Goal: Task Accomplishment & Management: Manage account settings

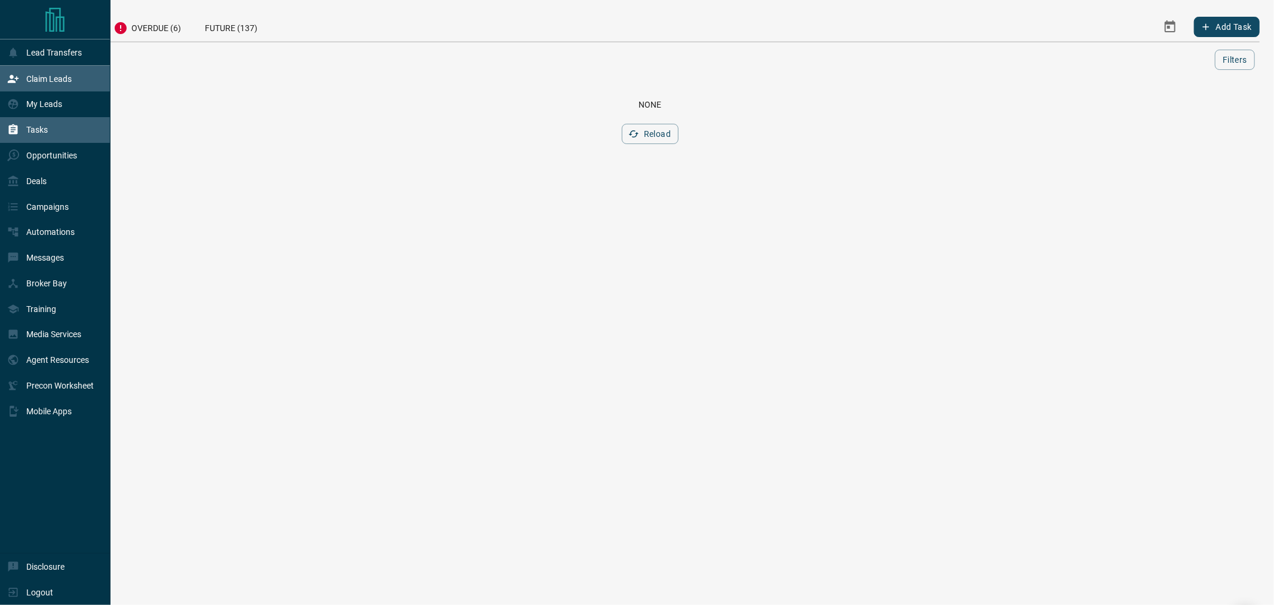
click at [41, 85] on div "Claim Leads" at bounding box center [39, 79] width 65 height 20
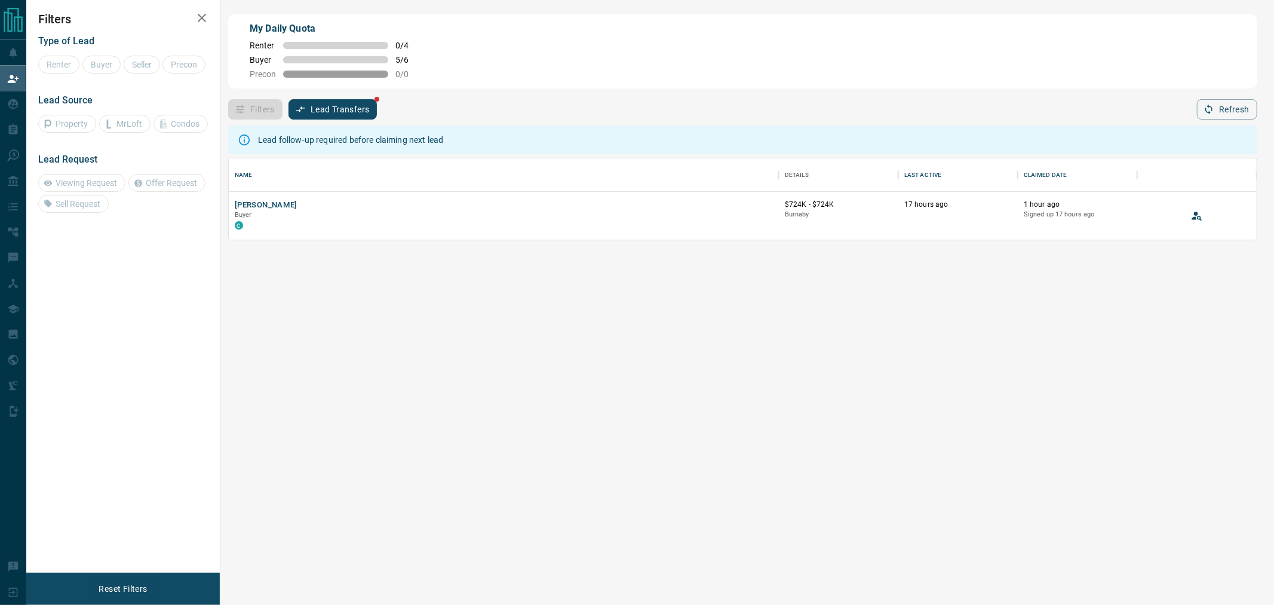
scroll to position [72, 1018]
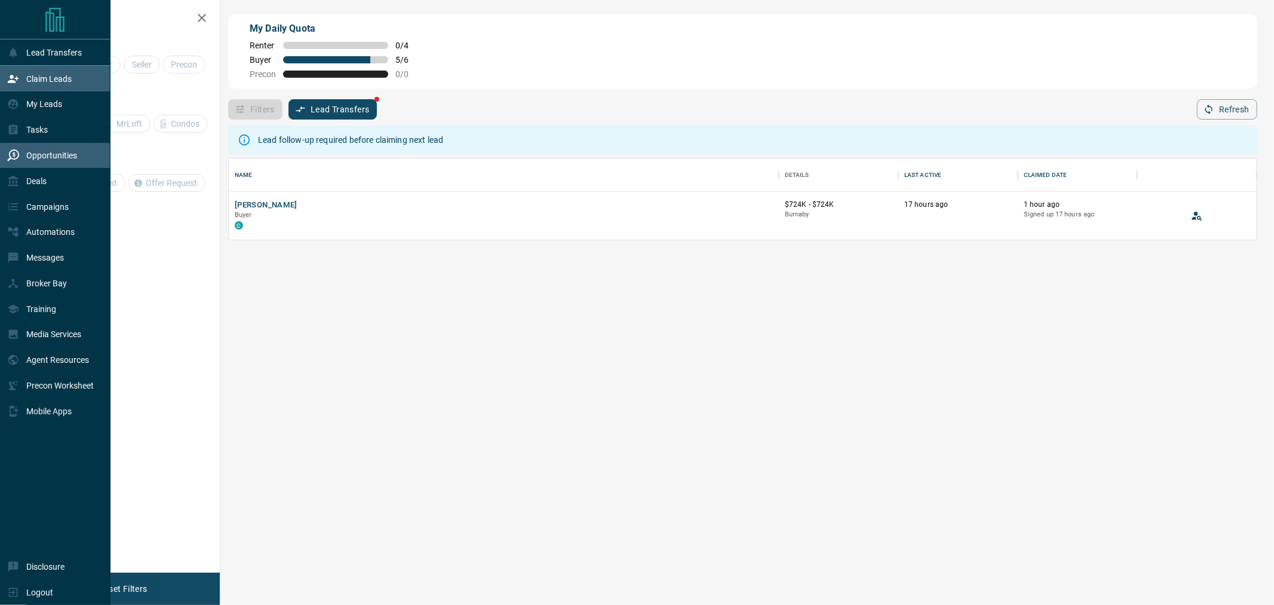
click at [45, 160] on p "Opportunities" at bounding box center [51, 156] width 51 height 10
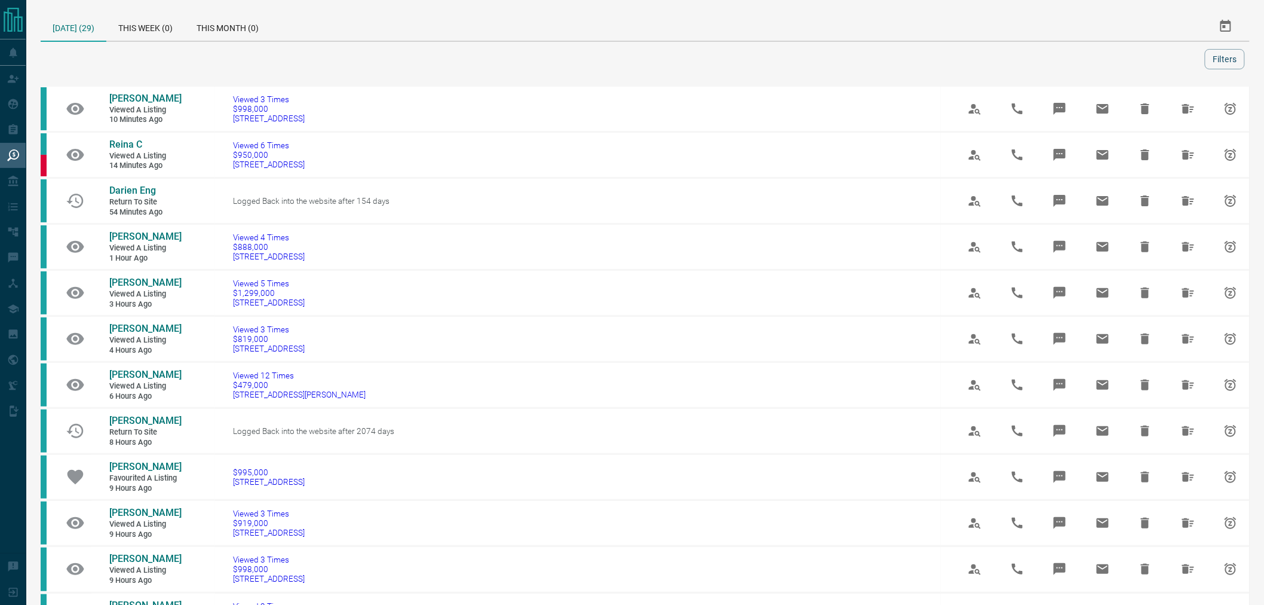
click at [75, 26] on div "[DATE] (29)" at bounding box center [74, 27] width 66 height 30
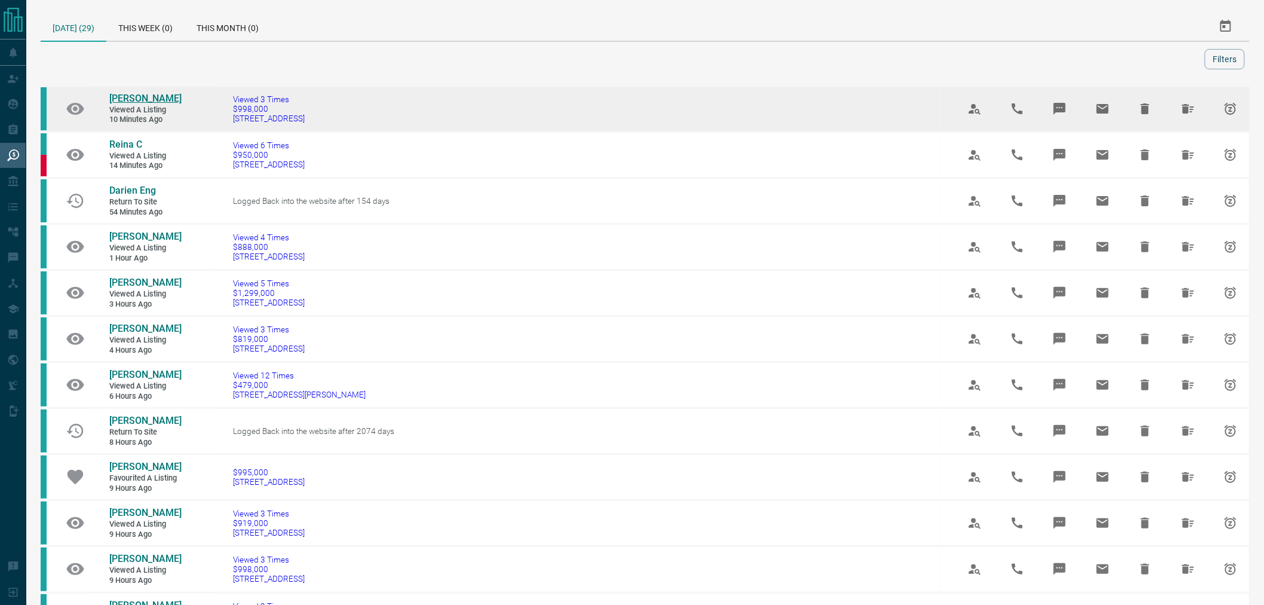
click at [120, 104] on span "[PERSON_NAME]" at bounding box center [145, 98] width 72 height 11
click at [1189, 114] on icon "Hide All from Neeltje Slingerland" at bounding box center [1188, 109] width 12 height 10
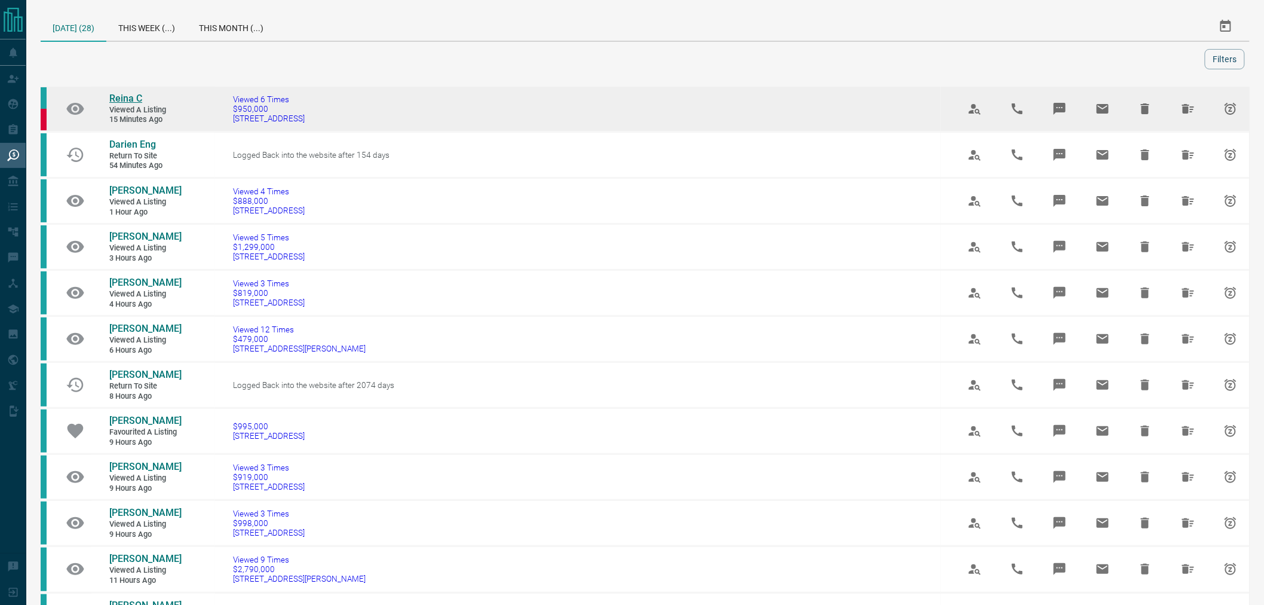
click at [118, 97] on span "Reina C" at bounding box center [125, 98] width 33 height 11
click at [1188, 114] on icon "Hide All from Reina C" at bounding box center [1188, 109] width 14 height 14
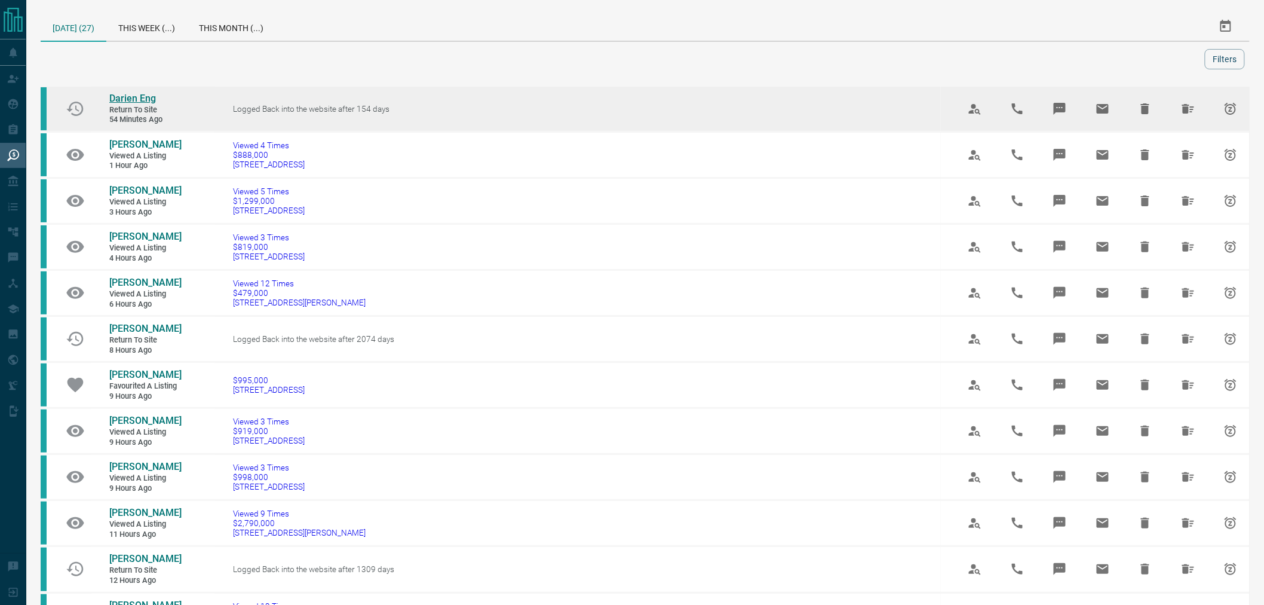
click at [128, 97] on span "Darien Eng" at bounding box center [132, 98] width 47 height 11
click at [1178, 109] on button "Hide All from Darien Eng" at bounding box center [1188, 108] width 29 height 29
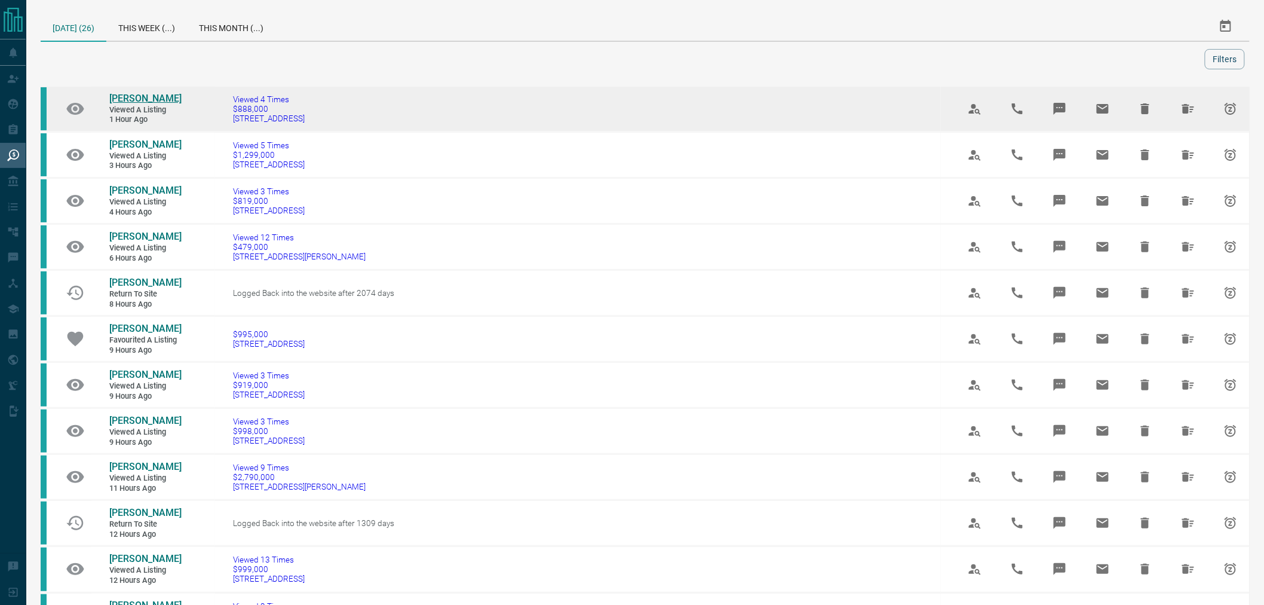
click at [132, 98] on span "[PERSON_NAME]" at bounding box center [145, 98] width 72 height 11
click at [1179, 106] on button "Hide All from Kathy Chong" at bounding box center [1188, 108] width 29 height 29
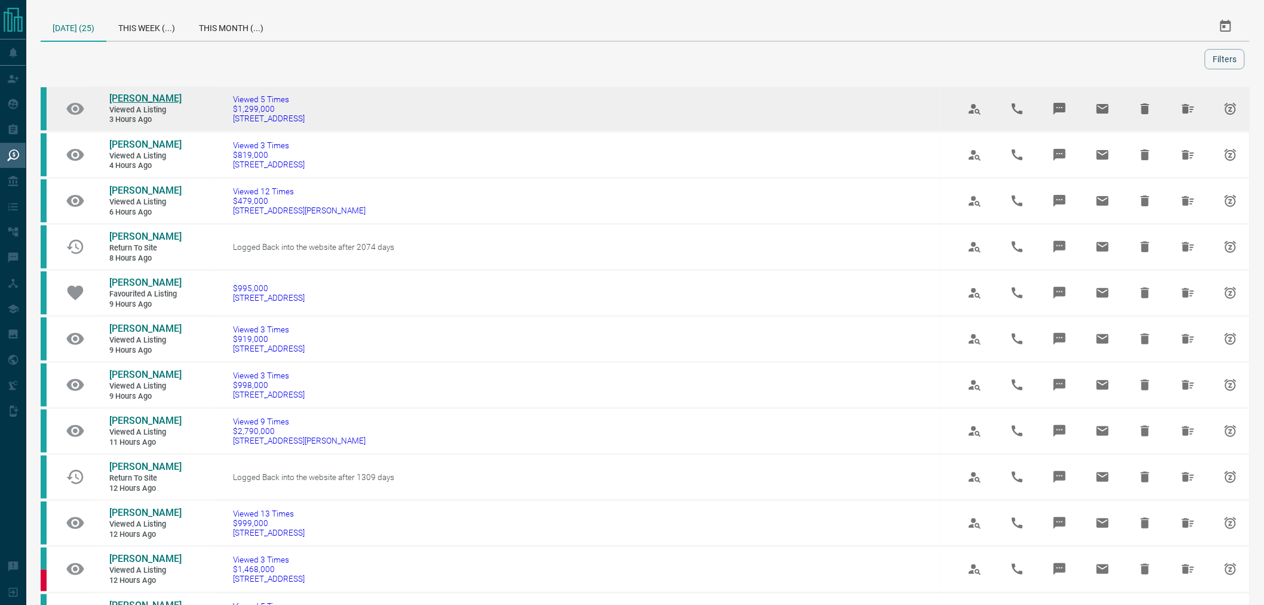
click at [136, 100] on span "[PERSON_NAME]" at bounding box center [145, 98] width 72 height 11
click at [1189, 111] on icon "Hide All from Pius Yao" at bounding box center [1188, 109] width 12 height 10
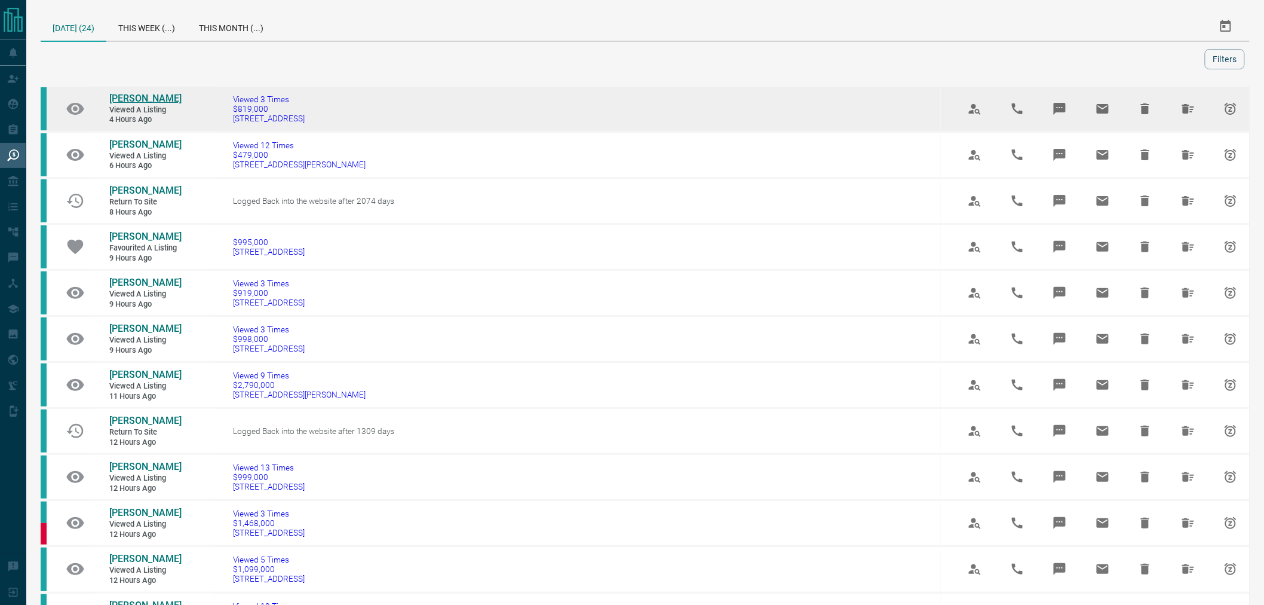
click at [140, 93] on span "[PERSON_NAME]" at bounding box center [145, 98] width 72 height 11
click at [1180, 110] on button "Hide All from Michael Ng" at bounding box center [1188, 108] width 29 height 29
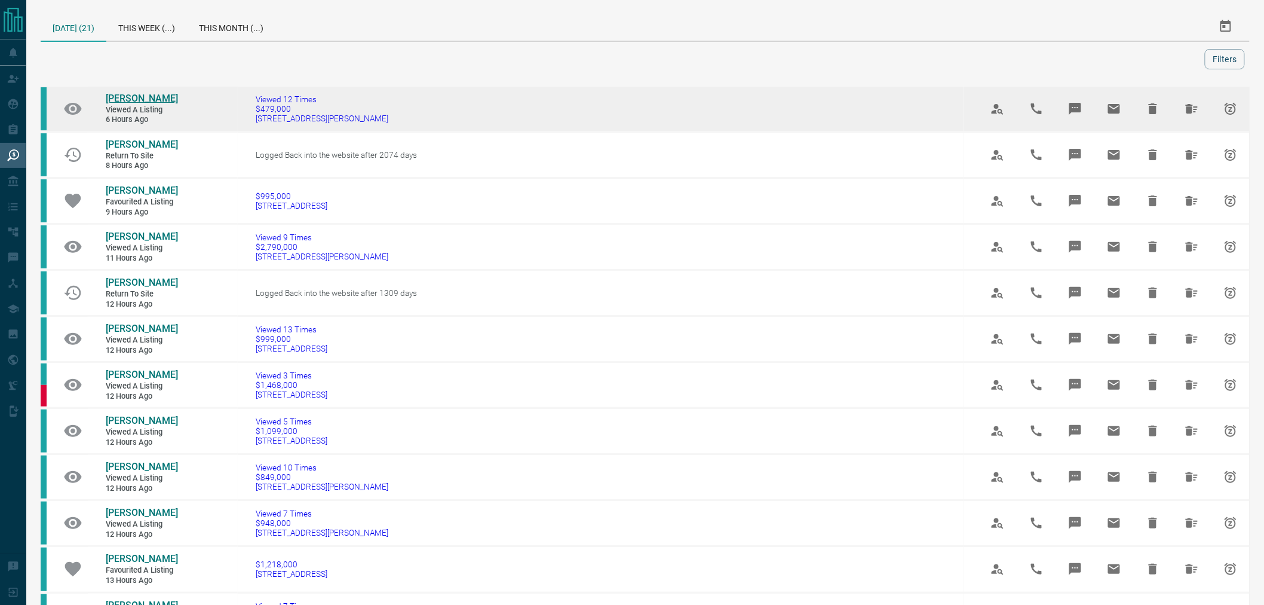
click at [146, 97] on span "[PERSON_NAME]" at bounding box center [142, 98] width 72 height 11
click at [1191, 108] on icon "Hide All from Evelyn Kung" at bounding box center [1192, 109] width 14 height 14
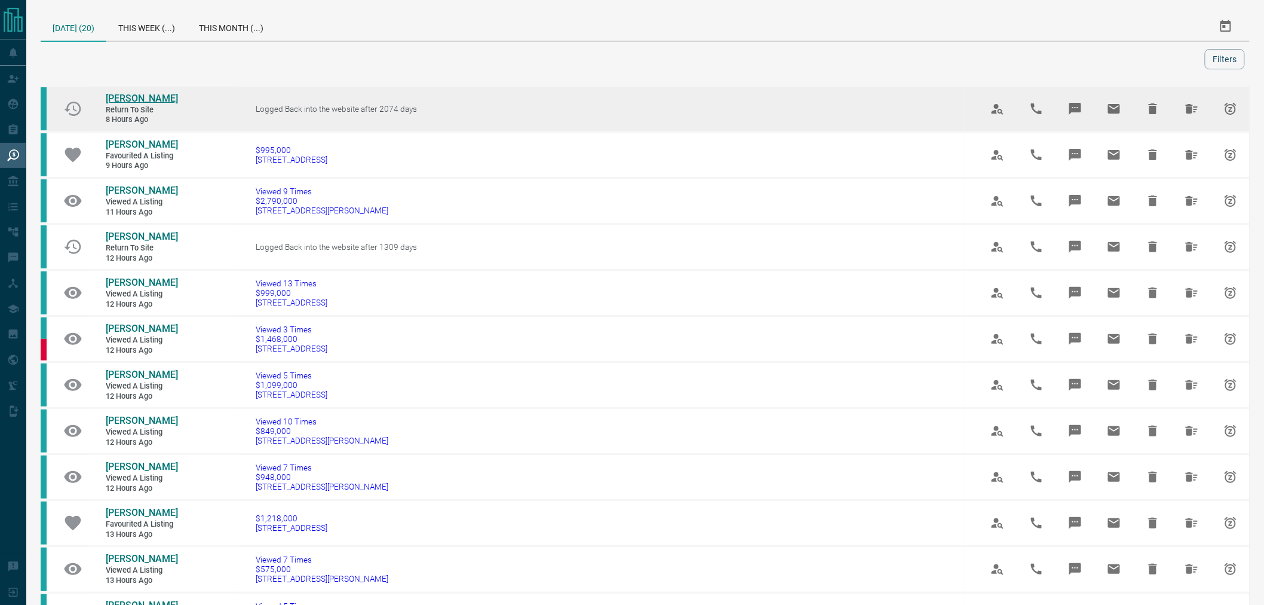
click at [142, 94] on span "[PERSON_NAME]" at bounding box center [142, 98] width 72 height 11
click at [1188, 111] on icon "Hide All from Ran Zhao" at bounding box center [1192, 109] width 12 height 10
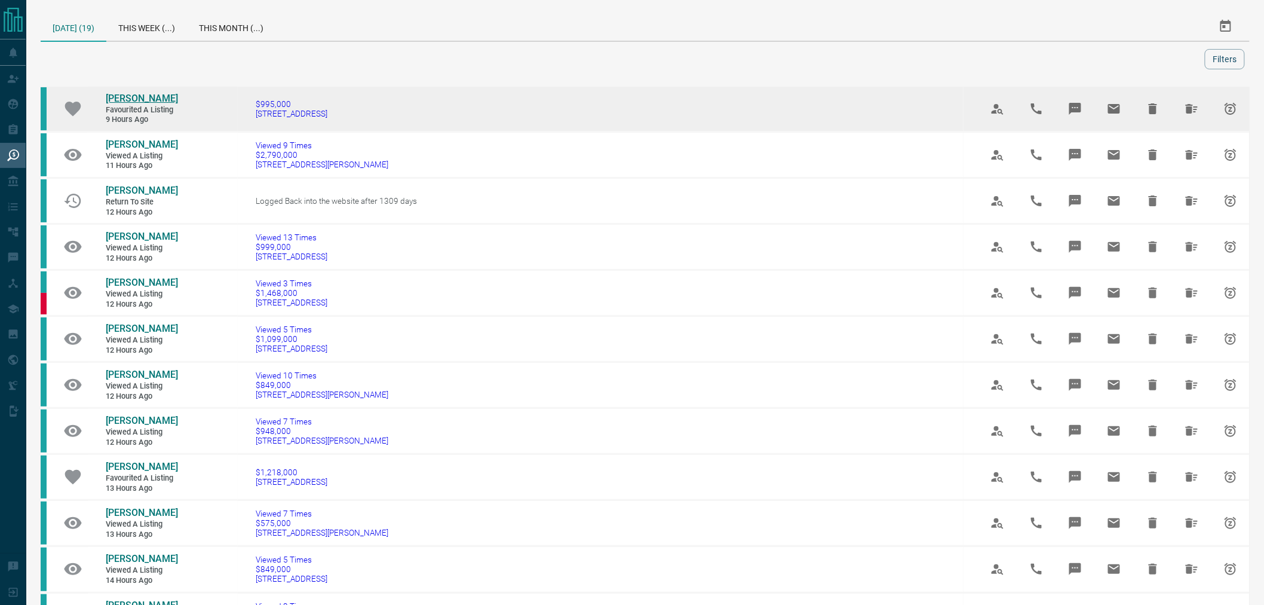
click at [138, 94] on span "[PERSON_NAME]" at bounding box center [142, 98] width 72 height 11
click at [1180, 106] on button "Hide All from Bo-Shiun Lai" at bounding box center [1192, 108] width 29 height 29
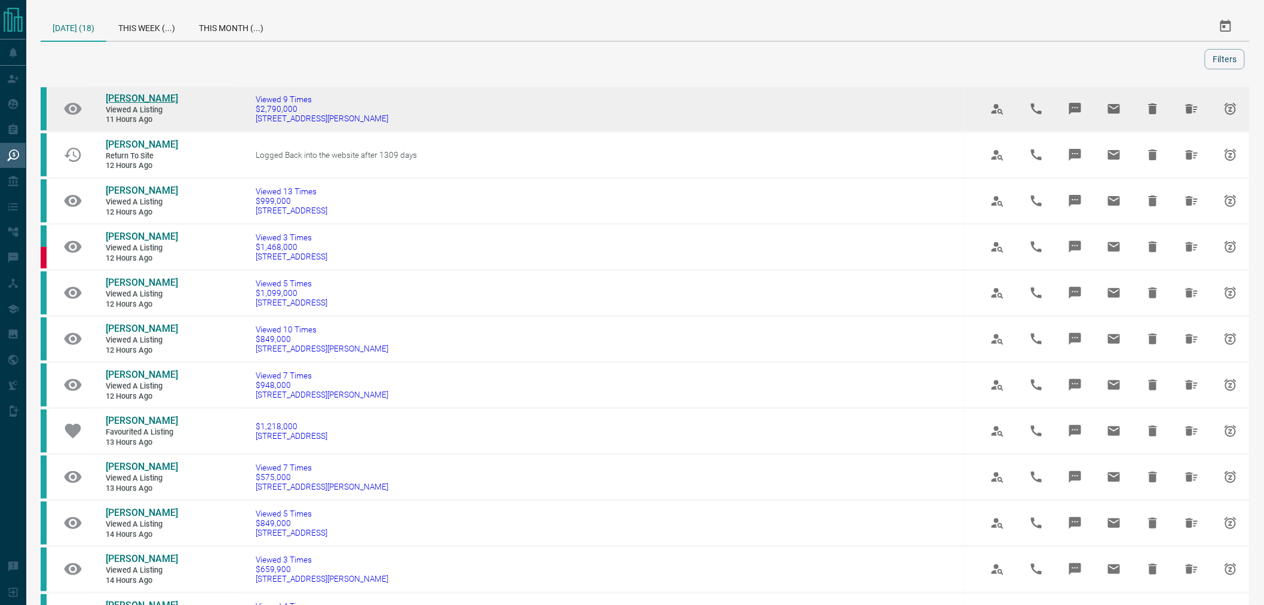
click at [150, 96] on span "[PERSON_NAME]" at bounding box center [142, 98] width 72 height 11
click at [1186, 106] on icon "Hide All from Sandra Peterson" at bounding box center [1192, 109] width 12 height 10
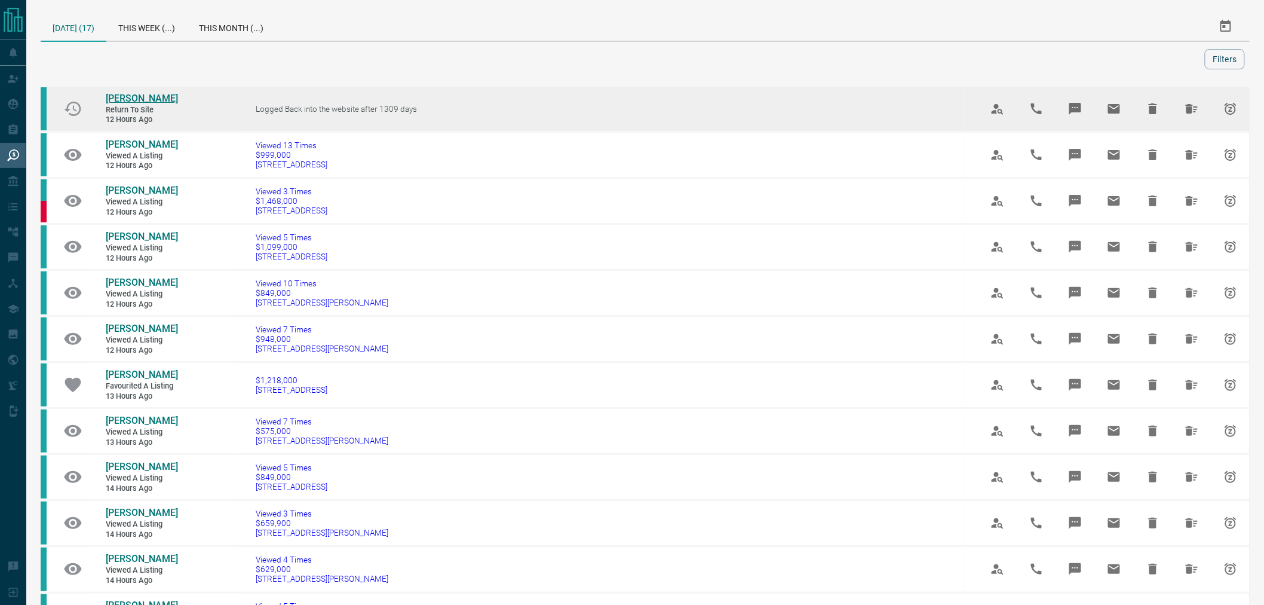
click at [134, 99] on span "[PERSON_NAME]" at bounding box center [142, 98] width 72 height 11
click at [1189, 115] on icon "Hide All from Rob Cheung" at bounding box center [1192, 109] width 14 height 14
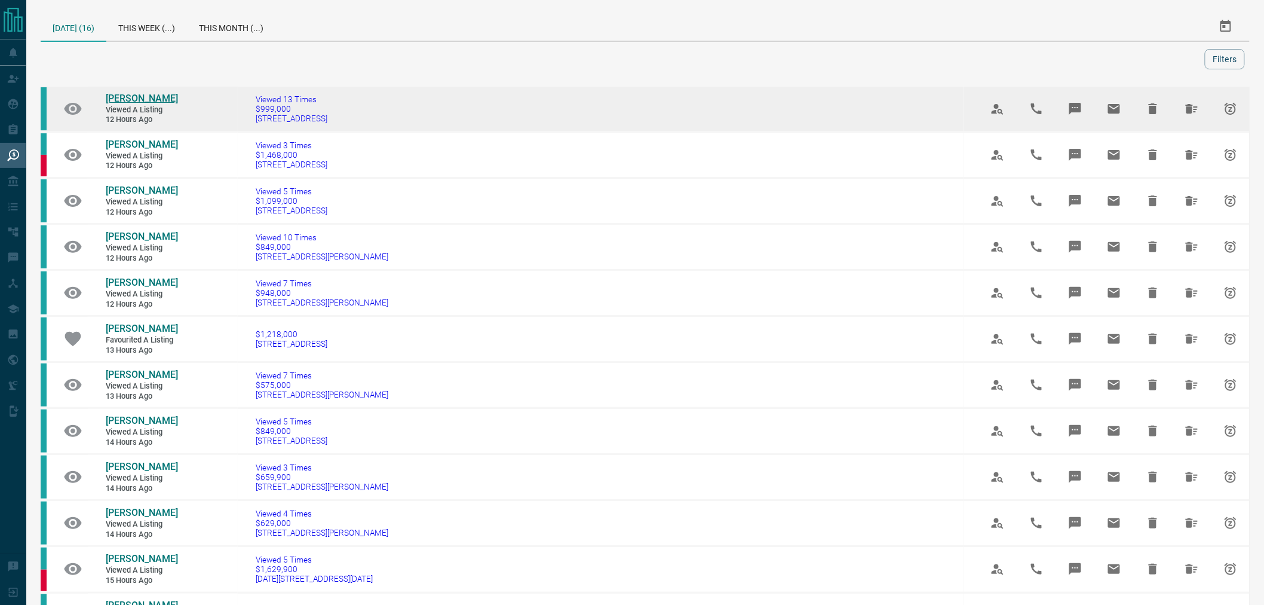
click at [150, 99] on span "[PERSON_NAME]" at bounding box center [142, 98] width 72 height 11
click at [1186, 109] on icon "Hide All from Yvonne Oh" at bounding box center [1192, 109] width 12 height 10
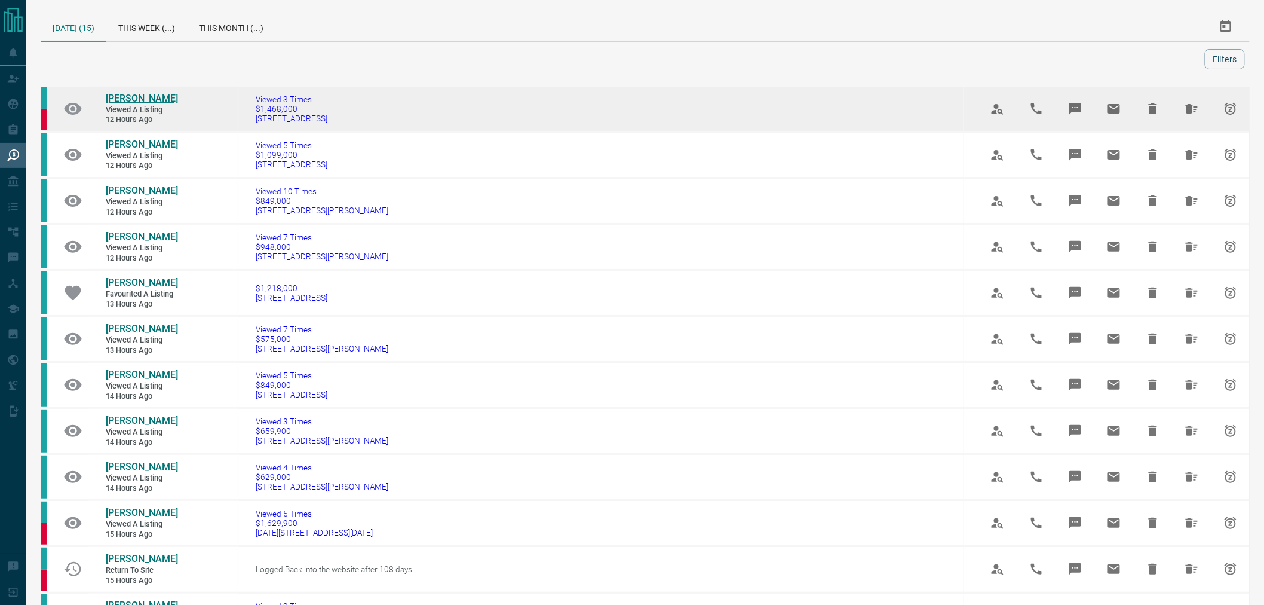
click at [126, 93] on span "[PERSON_NAME]" at bounding box center [142, 98] width 72 height 11
click at [1187, 106] on icon "Hide All from Gia Hunt" at bounding box center [1192, 109] width 12 height 10
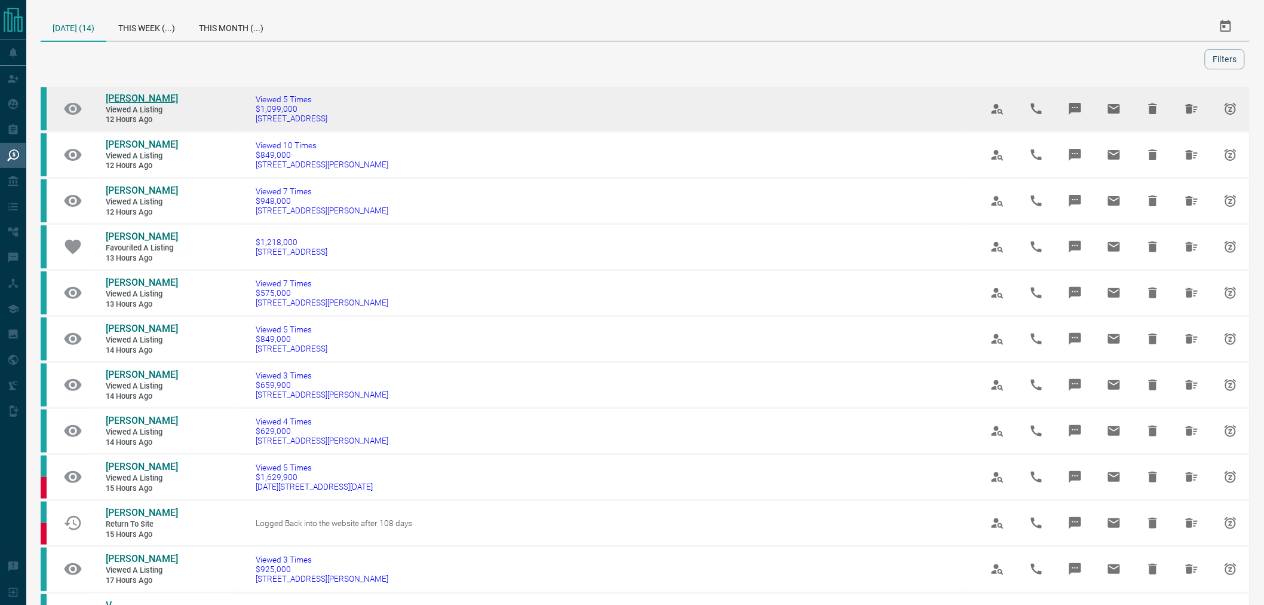
click at [126, 97] on span "[PERSON_NAME]" at bounding box center [142, 98] width 72 height 11
click at [1180, 108] on button "Hide All from Wendy Tam" at bounding box center [1192, 108] width 29 height 29
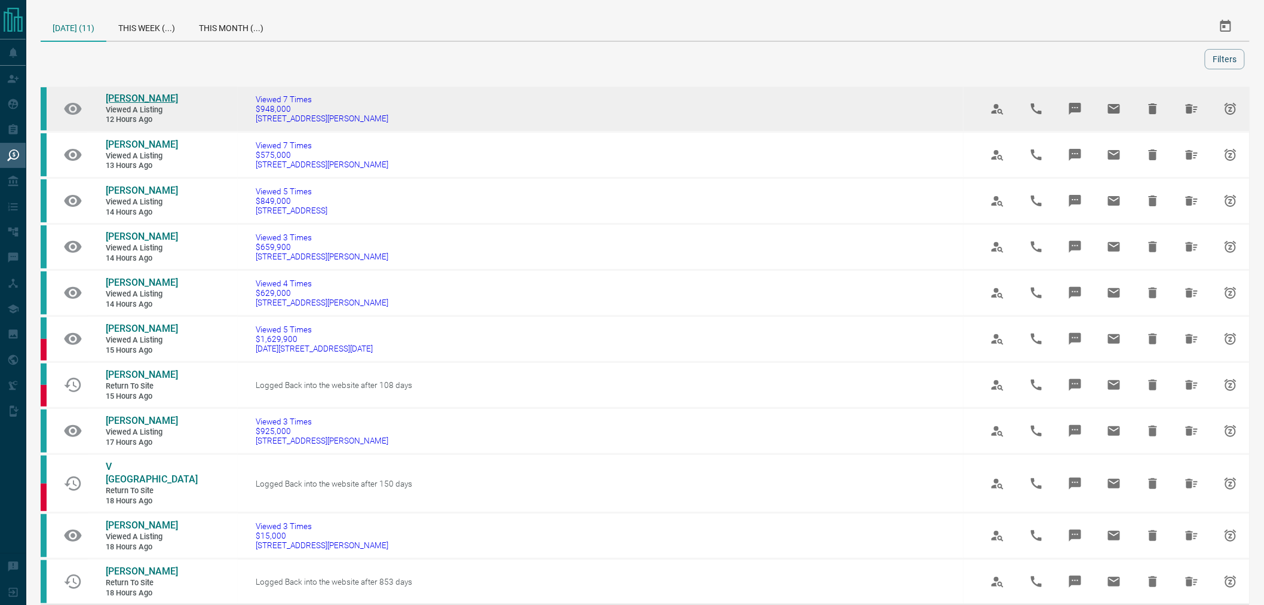
click at [127, 94] on span "[PERSON_NAME]" at bounding box center [142, 98] width 72 height 11
click at [1191, 110] on icon "Hide All from Cong Li" at bounding box center [1192, 109] width 14 height 14
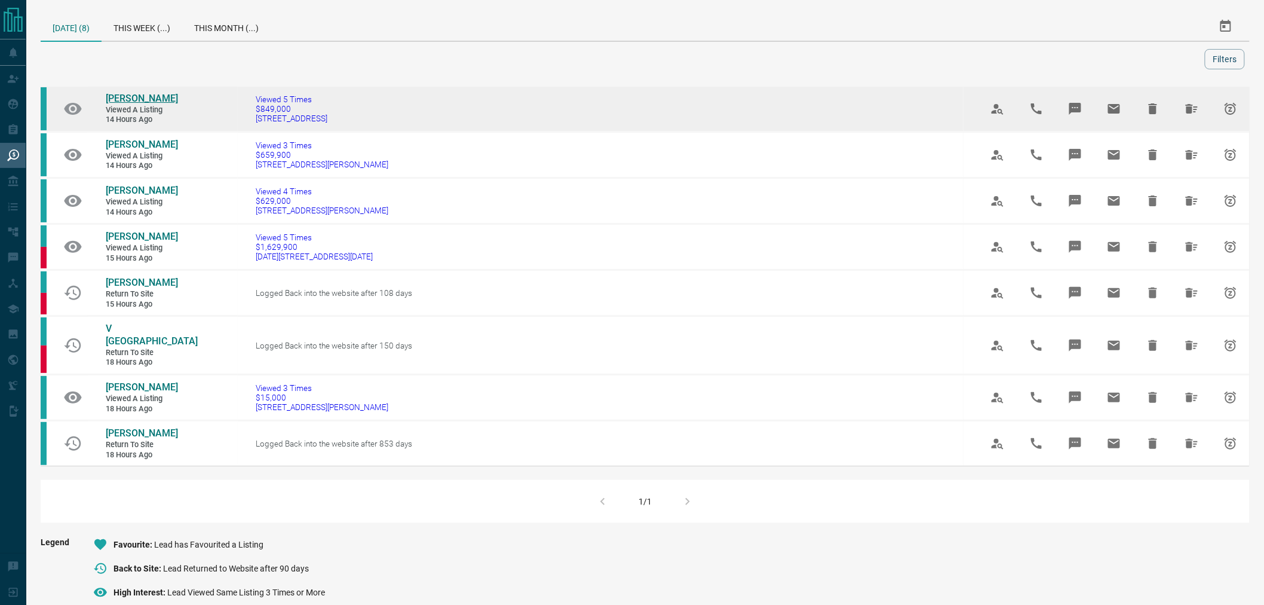
click at [135, 99] on span "[PERSON_NAME]" at bounding box center [142, 98] width 72 height 11
click at [1188, 111] on icon "Hide All from Ling Ling" at bounding box center [1192, 109] width 12 height 10
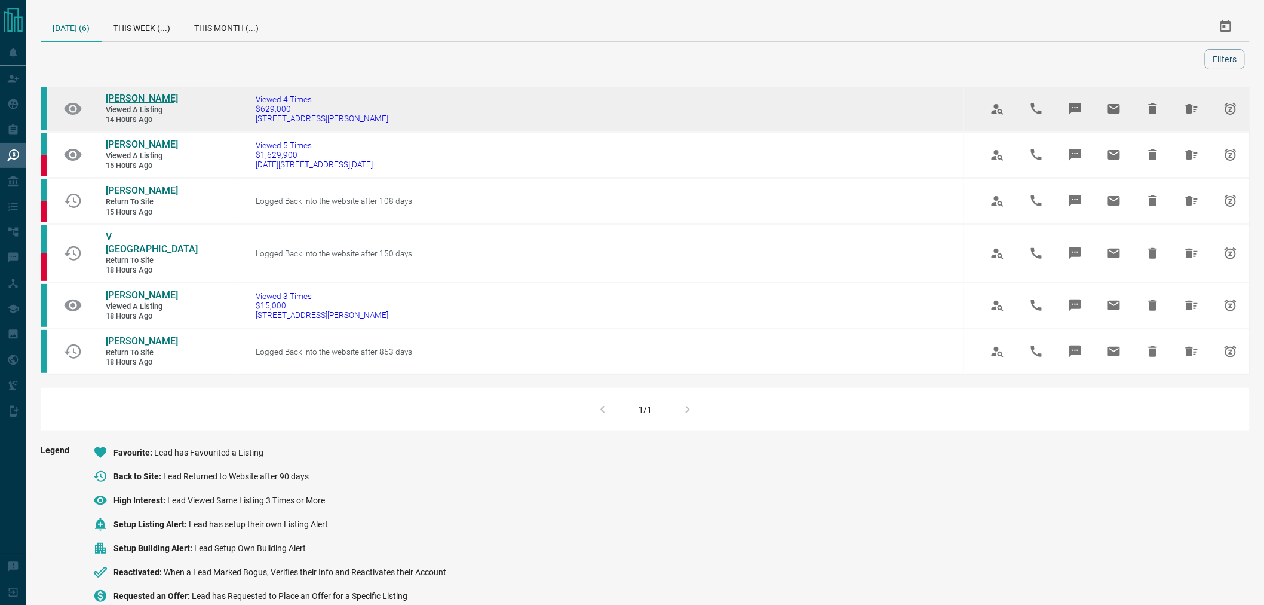
click at [127, 97] on span "[PERSON_NAME]" at bounding box center [142, 98] width 72 height 11
click at [1185, 111] on icon "Hide All from Steven Gu" at bounding box center [1192, 109] width 14 height 14
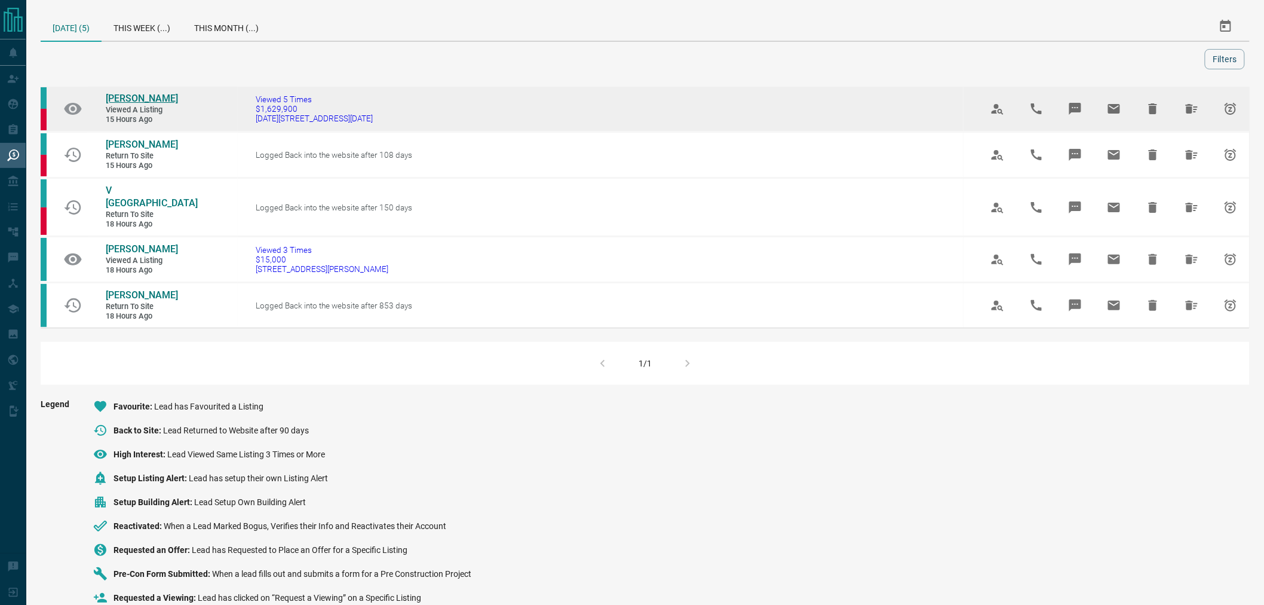
click at [135, 94] on span "[PERSON_NAME]" at bounding box center [142, 98] width 72 height 11
click at [1187, 114] on icon "Hide All from Edwin Gan" at bounding box center [1192, 109] width 14 height 14
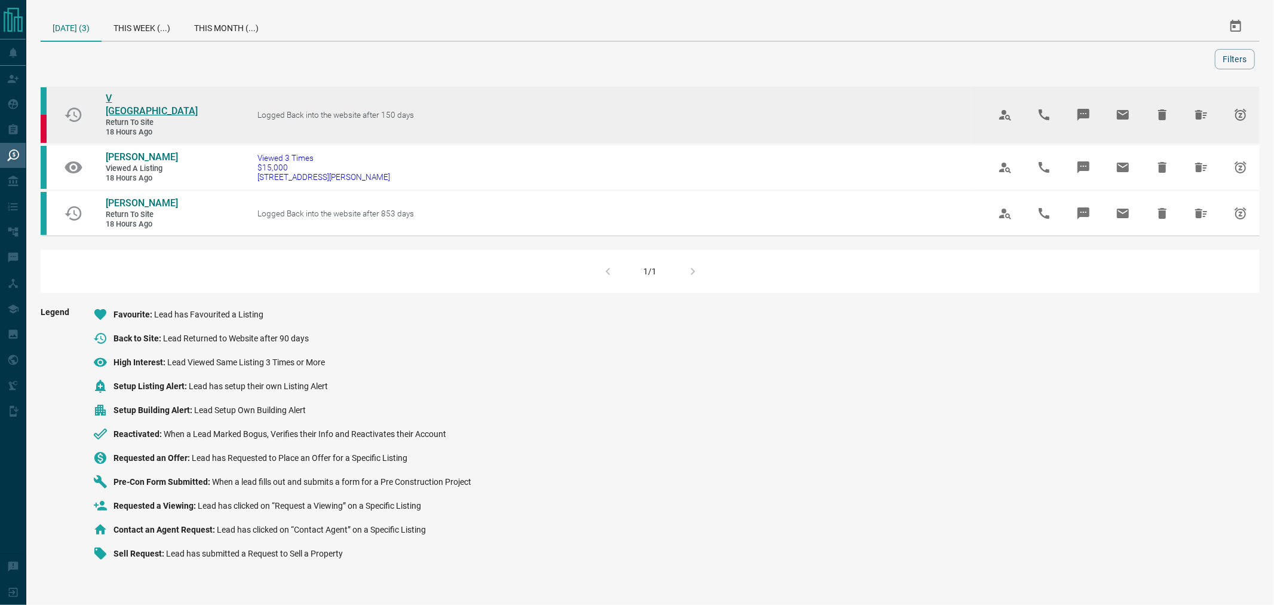
click at [112, 97] on span "V [GEOGRAPHIC_DATA]" at bounding box center [152, 105] width 92 height 24
click at [1201, 118] on button "Hide All from V Manalac" at bounding box center [1201, 114] width 29 height 29
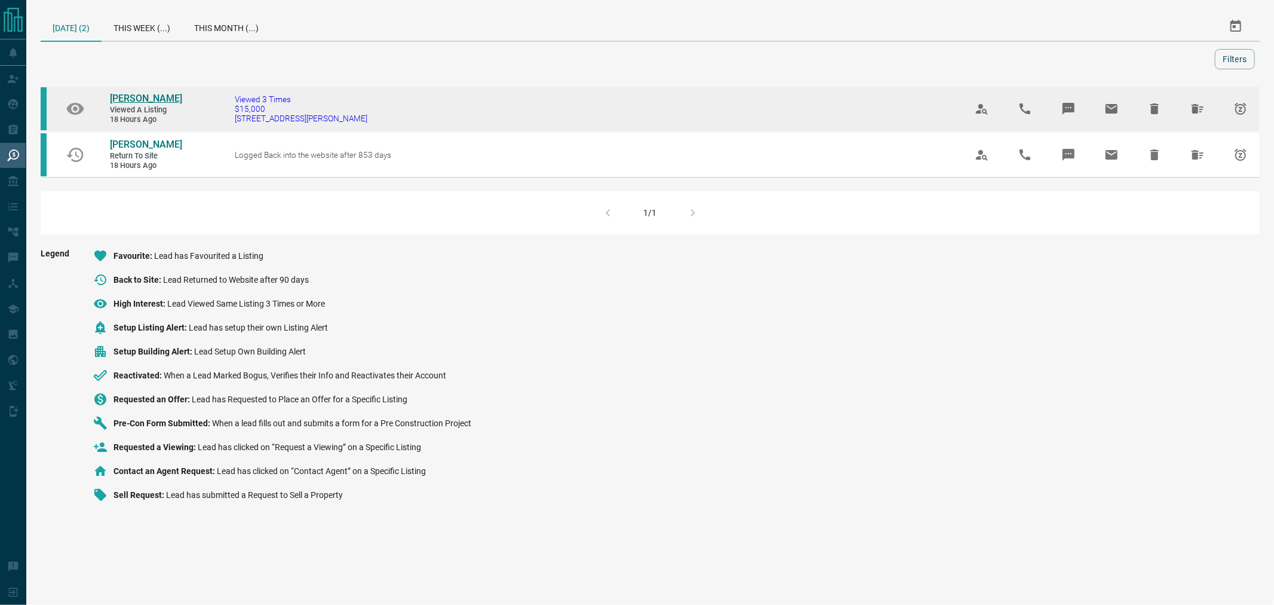
click at [122, 94] on span "[PERSON_NAME]" at bounding box center [146, 98] width 72 height 11
click at [1198, 114] on icon "Hide All from Sabrina Treyturik" at bounding box center [1198, 109] width 12 height 10
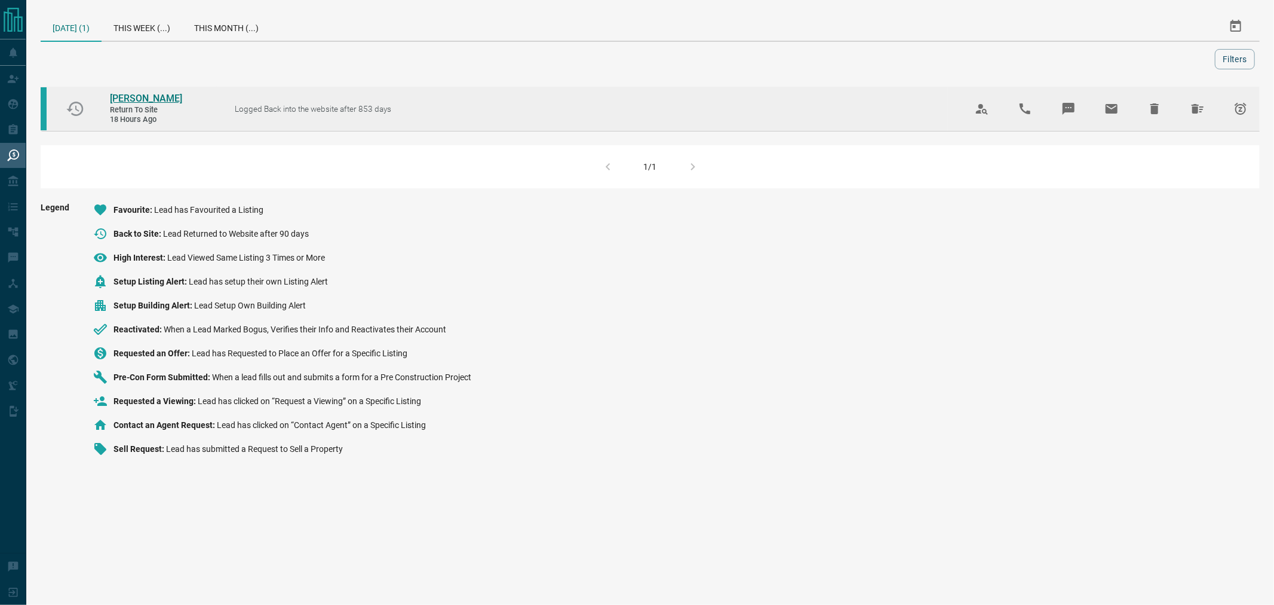
click at [136, 97] on span "[PERSON_NAME]" at bounding box center [146, 98] width 72 height 11
click at [1197, 114] on icon "Hide All from MIN WEN TSAI" at bounding box center [1198, 109] width 14 height 14
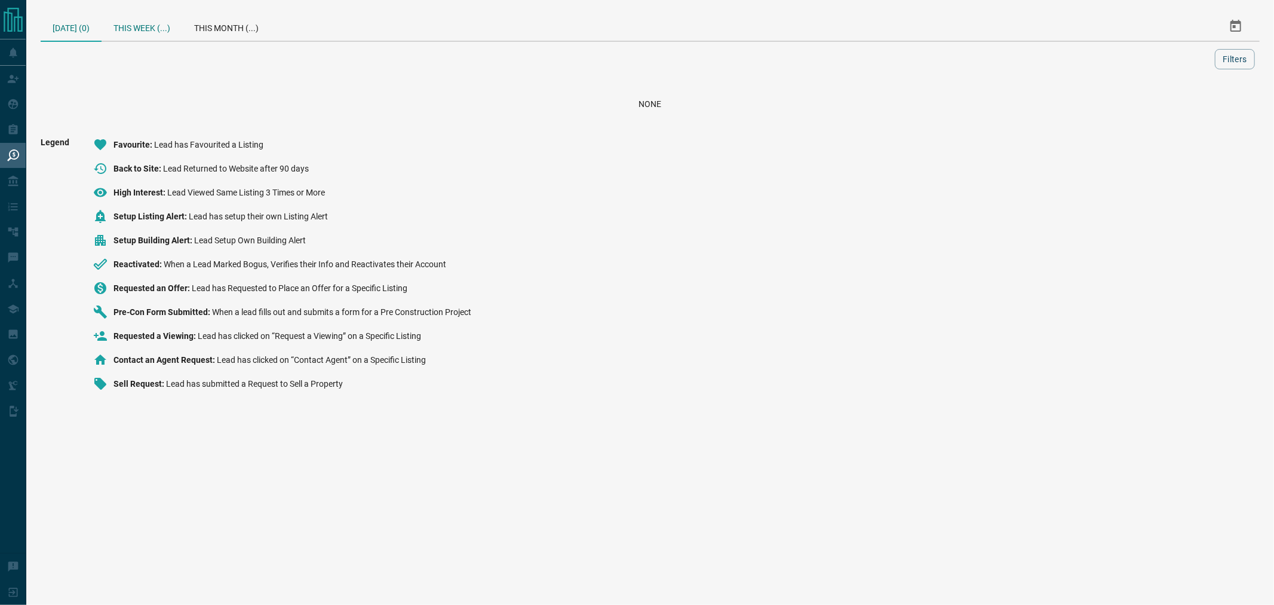
click at [147, 36] on div "This Week (...)" at bounding box center [142, 26] width 81 height 29
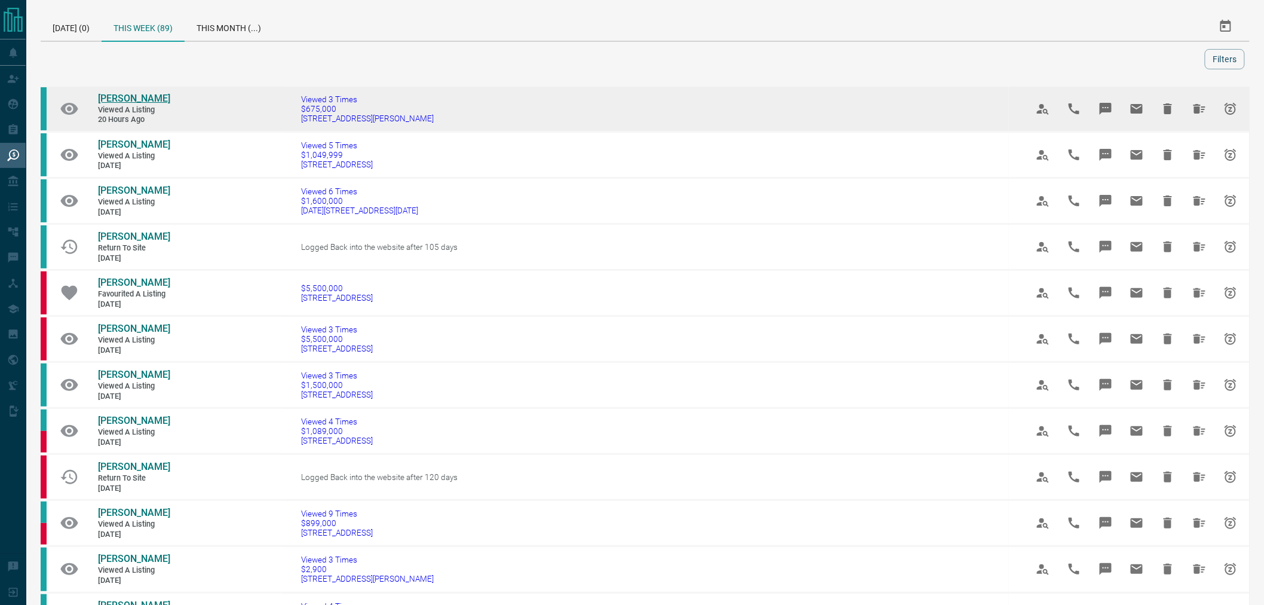
click at [130, 96] on span "[PERSON_NAME]" at bounding box center [134, 98] width 72 height 11
click at [1195, 112] on icon "Hide All from Andres Munar" at bounding box center [1199, 109] width 14 height 14
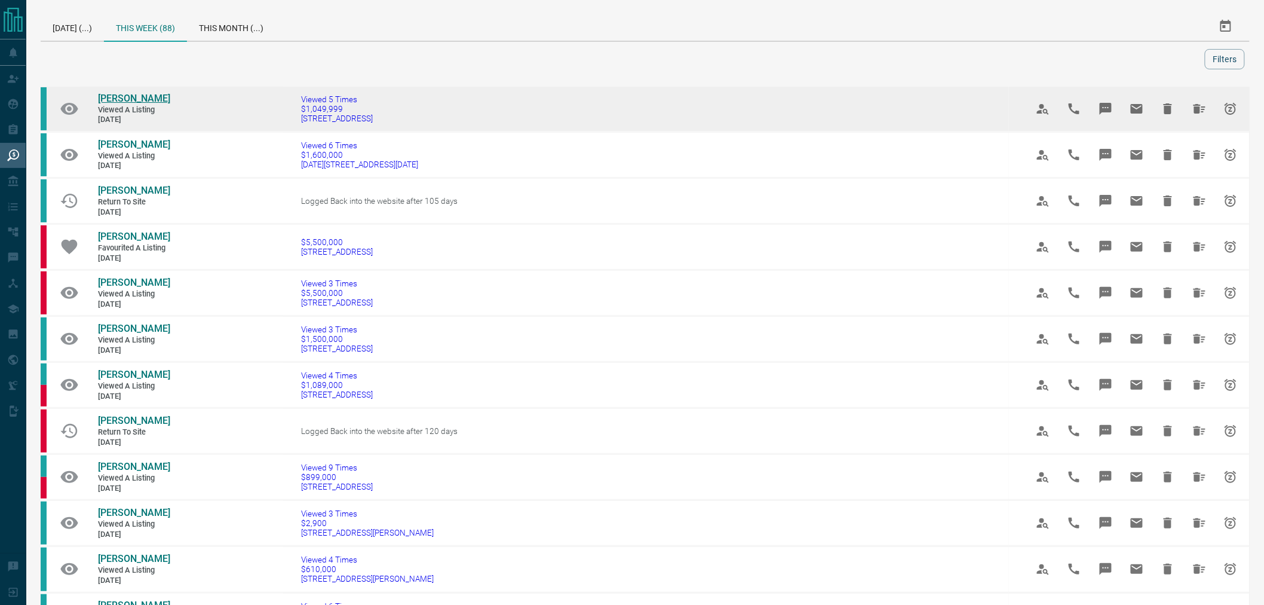
click at [117, 100] on span "[PERSON_NAME]" at bounding box center [134, 98] width 72 height 11
click at [1192, 103] on icon "Hide All from Ryan Chong" at bounding box center [1199, 109] width 14 height 14
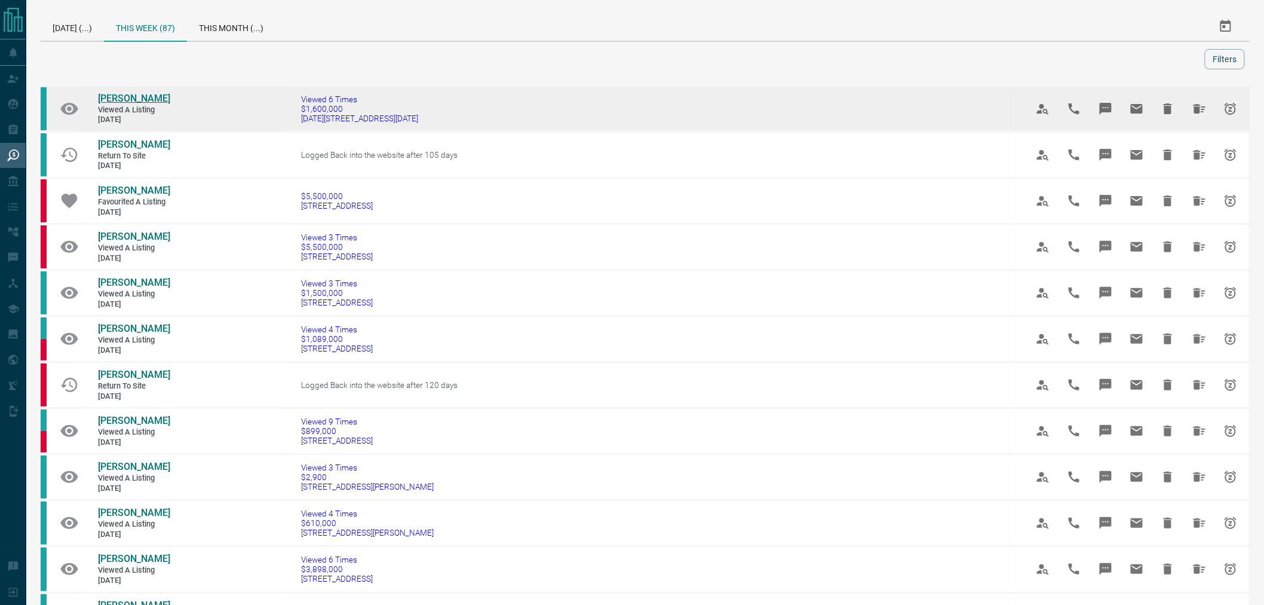
click at [115, 100] on span "[PERSON_NAME]" at bounding box center [134, 98] width 72 height 11
click at [1192, 110] on icon "Hide All from Donald Hui" at bounding box center [1199, 109] width 14 height 14
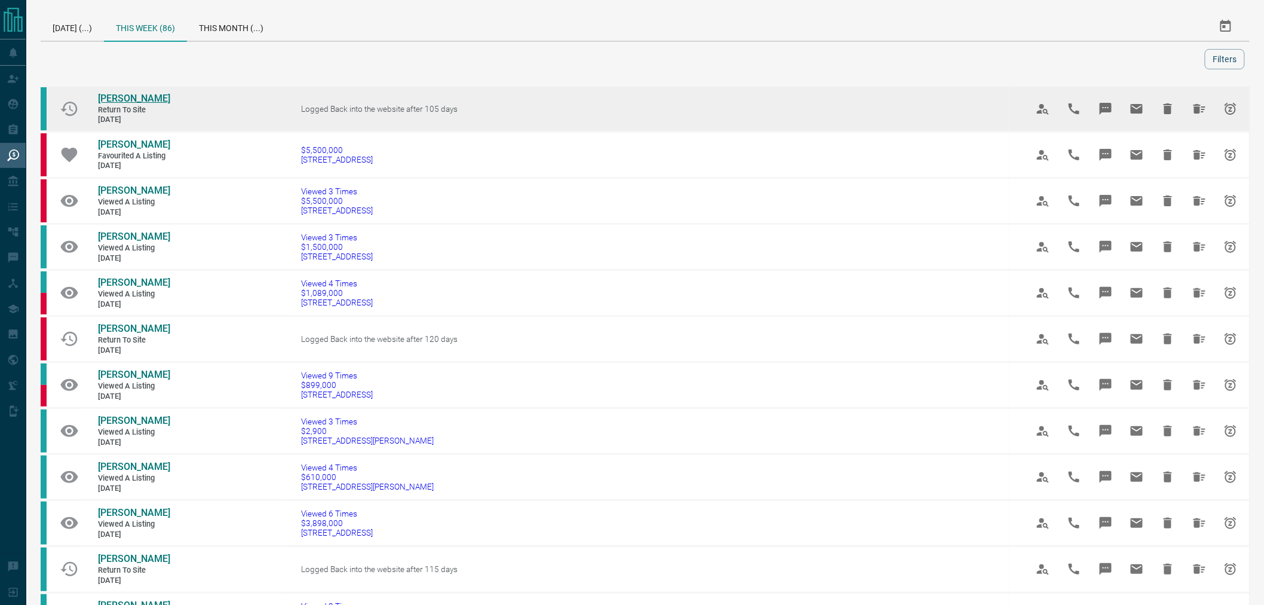
click at [139, 99] on span "[PERSON_NAME]" at bounding box center [134, 98] width 72 height 11
click at [1194, 112] on icon "Hide All from Connor Janes" at bounding box center [1200, 109] width 12 height 10
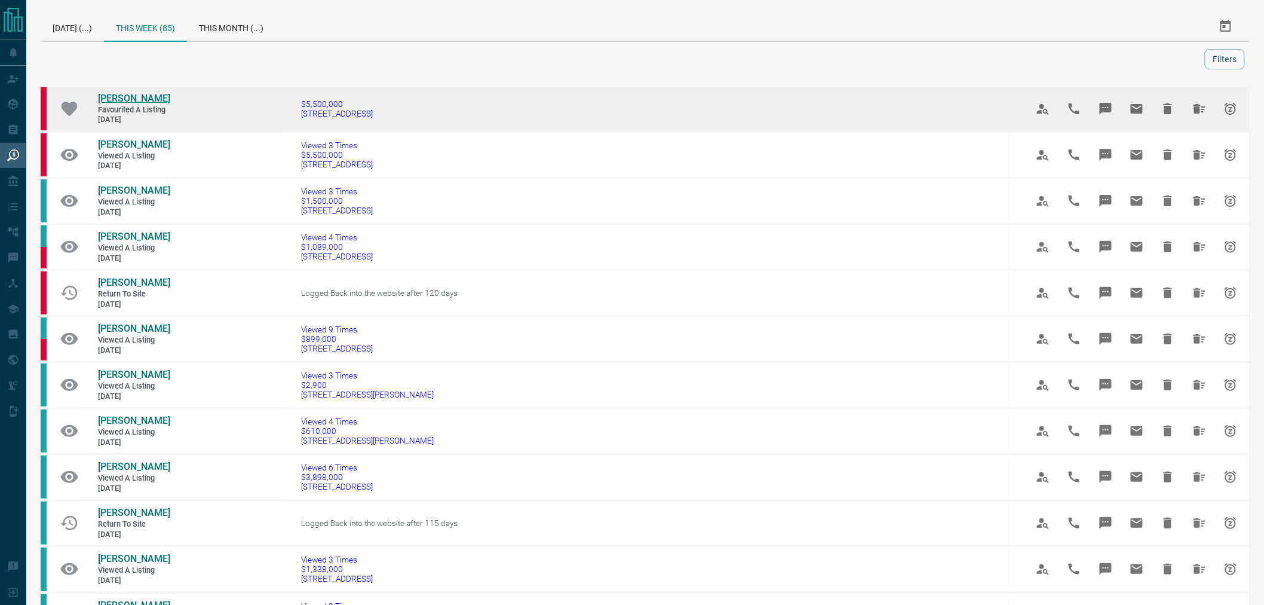
click at [121, 99] on span "[PERSON_NAME]" at bounding box center [134, 98] width 72 height 11
click at [1192, 115] on icon "Hide All from Jeff Wen" at bounding box center [1199, 109] width 14 height 14
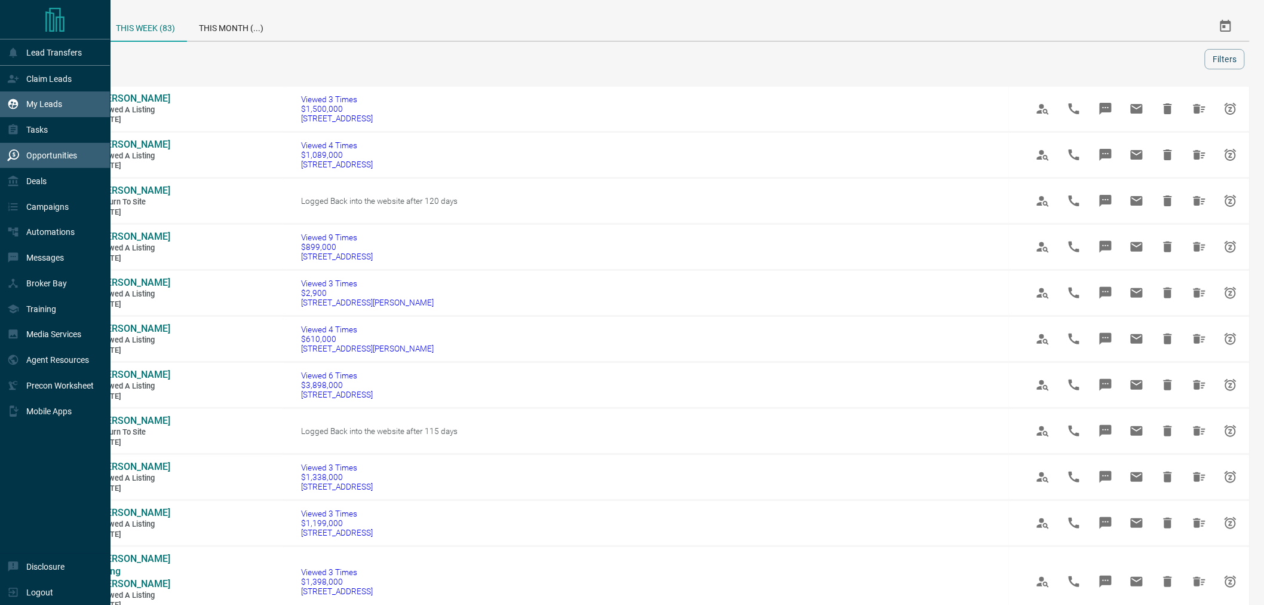
click at [41, 109] on p "My Leads" at bounding box center [44, 104] width 36 height 10
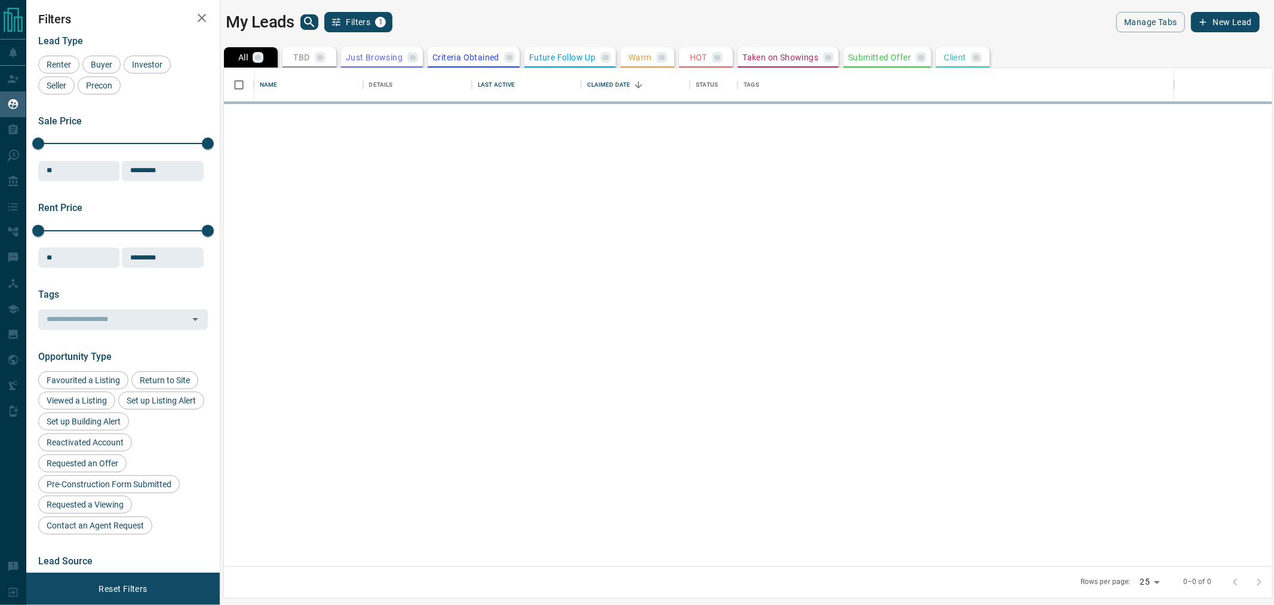
scroll to position [487, 1038]
click at [308, 19] on icon "search button" at bounding box center [309, 22] width 14 height 14
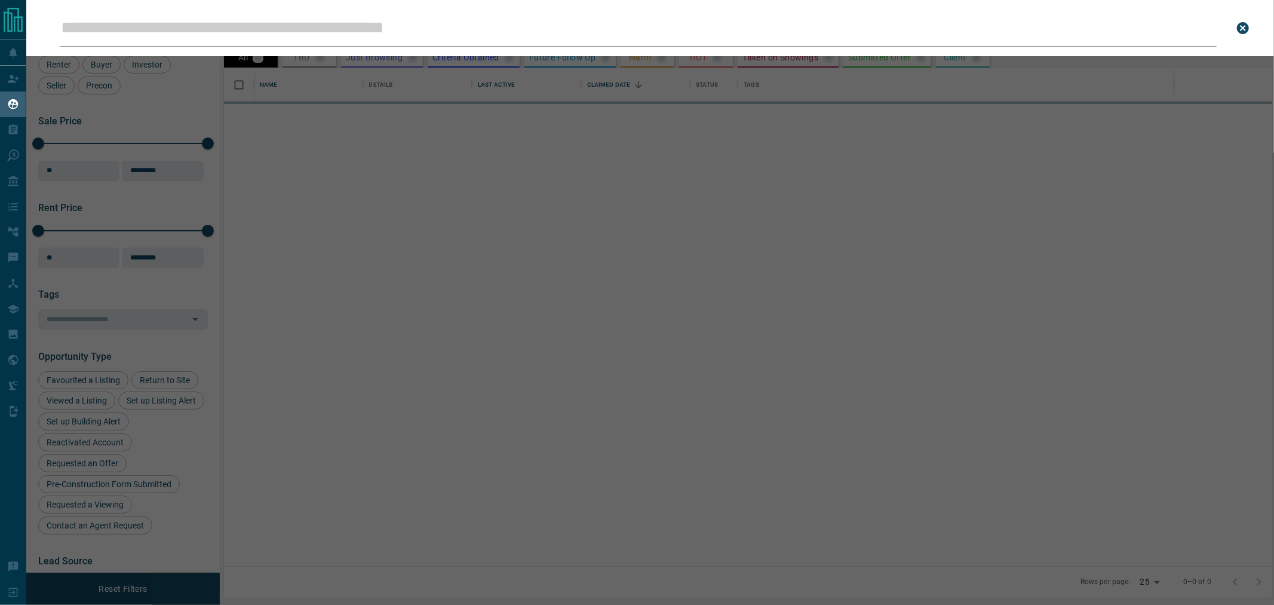
type input "*********"
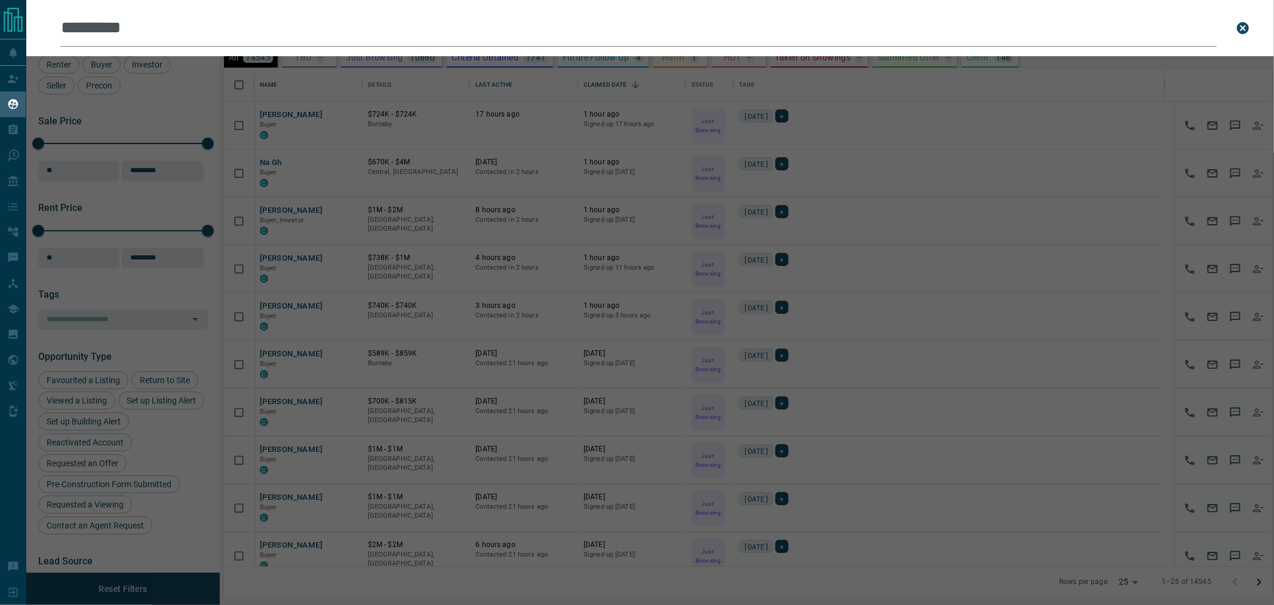
click at [218, 25] on input "*********" at bounding box center [638, 28] width 1157 height 37
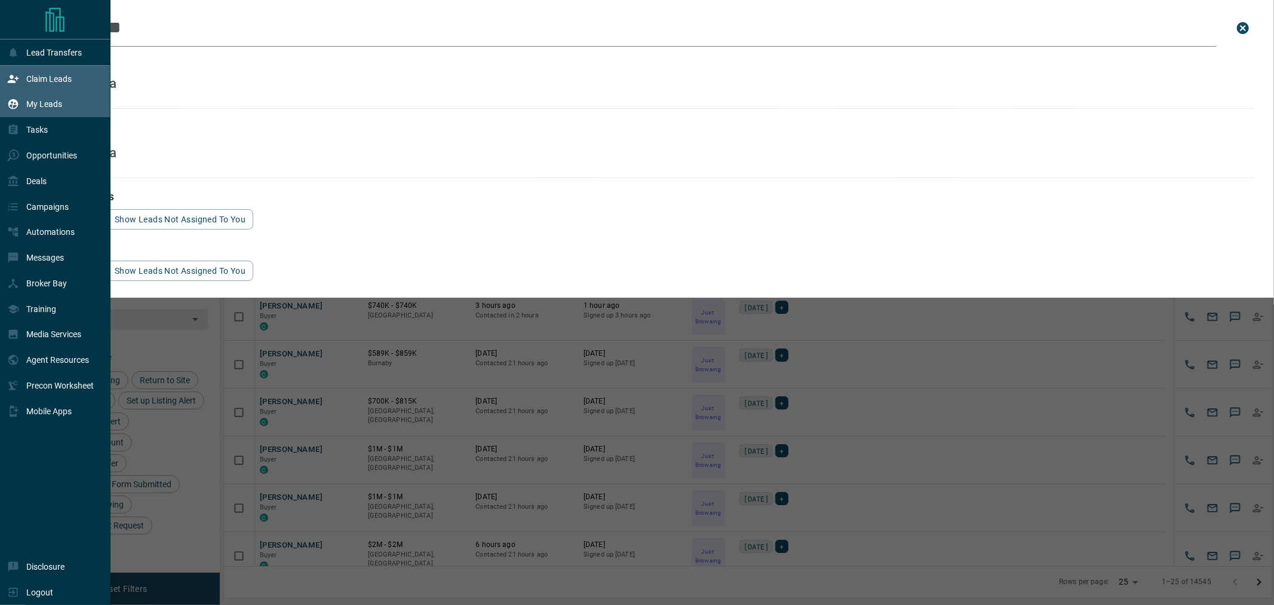
click at [48, 72] on div "Claim Leads" at bounding box center [39, 79] width 65 height 20
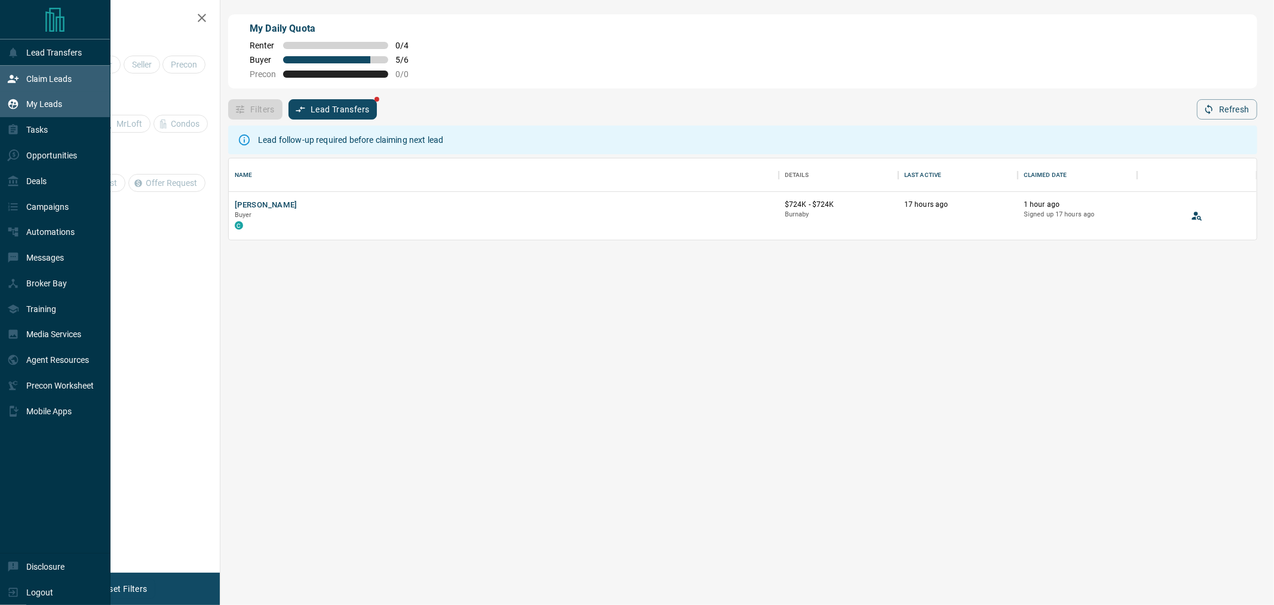
scroll to position [72, 1018]
click at [39, 105] on p "My Leads" at bounding box center [44, 104] width 36 height 10
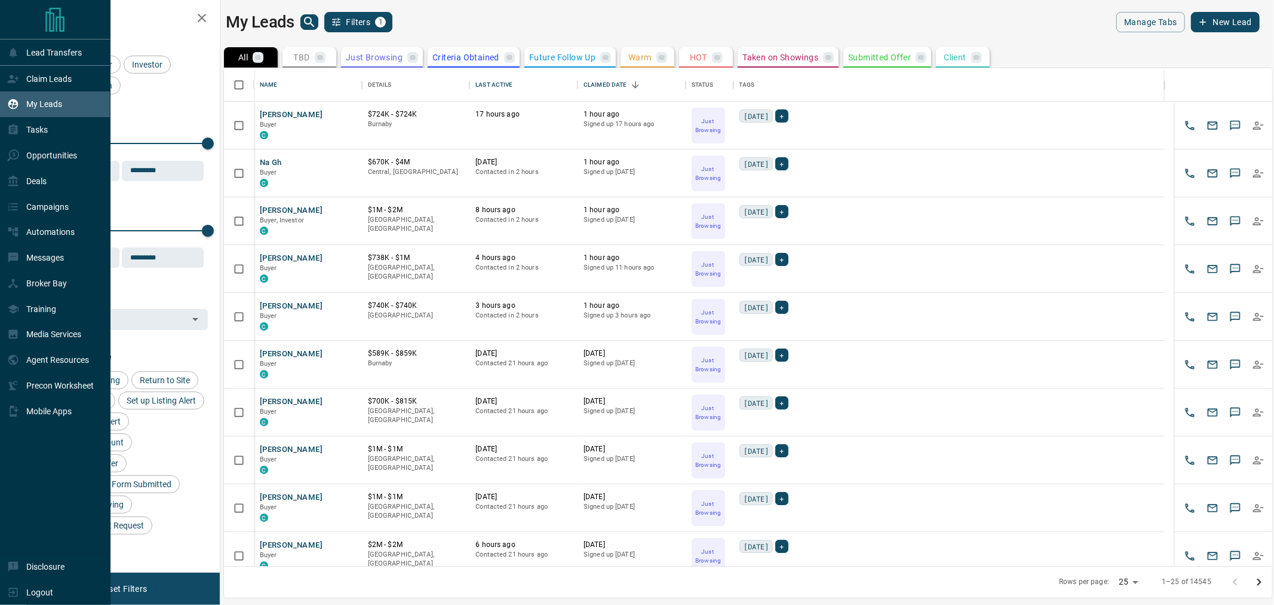
scroll to position [487, 1038]
